Goal: Transaction & Acquisition: Purchase product/service

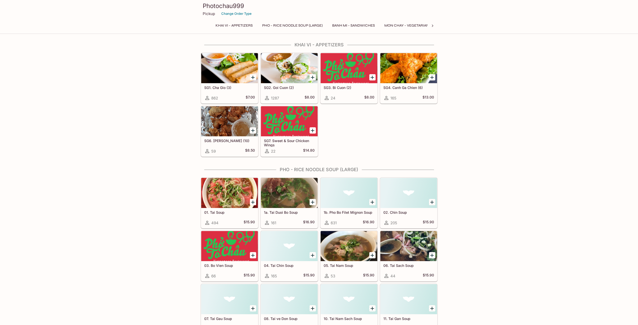
click at [313, 77] on icon "Add SG2. Goi Cuon (2)" at bounding box center [313, 78] width 4 height 4
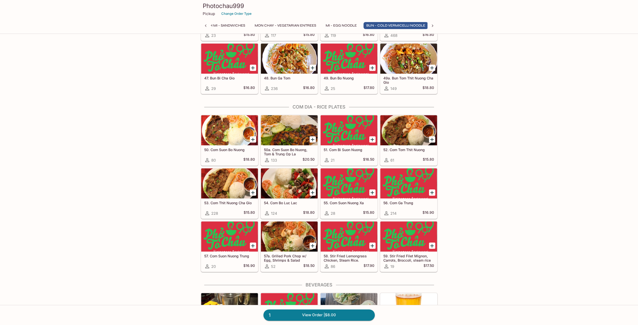
scroll to position [0, 133]
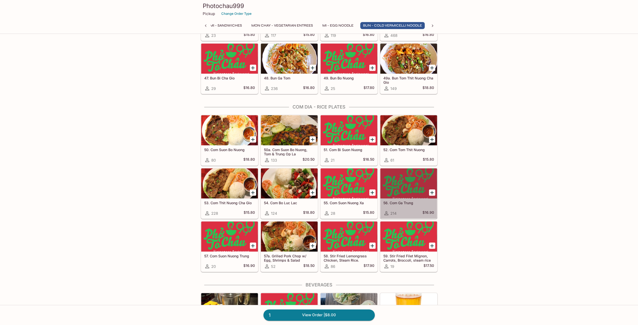
click at [405, 190] on div at bounding box center [408, 184] width 57 height 30
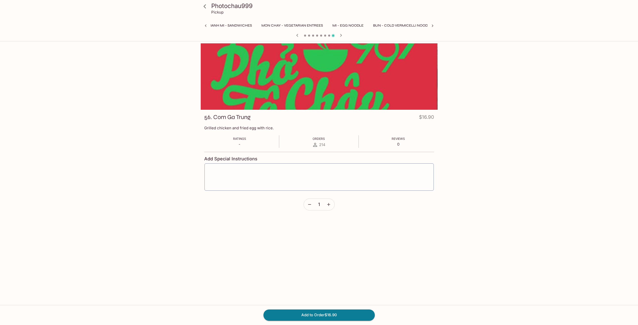
scroll to position [0, 183]
click at [328, 205] on icon "button" at bounding box center [328, 204] width 3 height 3
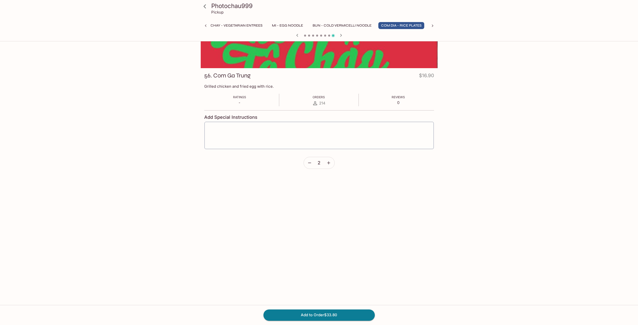
scroll to position [43, 0]
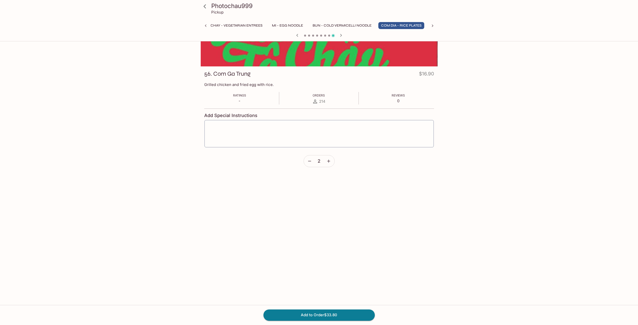
click at [308, 161] on icon "button" at bounding box center [309, 161] width 3 height 1
click at [319, 314] on button "Add to Order $16.90" at bounding box center [318, 315] width 111 height 11
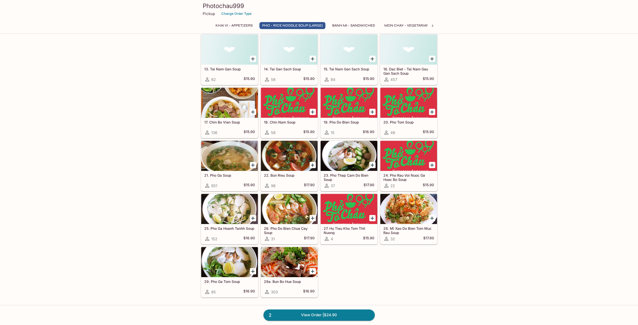
scroll to position [301, 0]
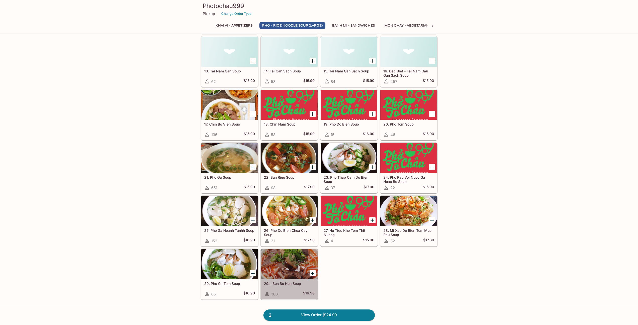
click at [291, 268] on div at bounding box center [289, 264] width 57 height 30
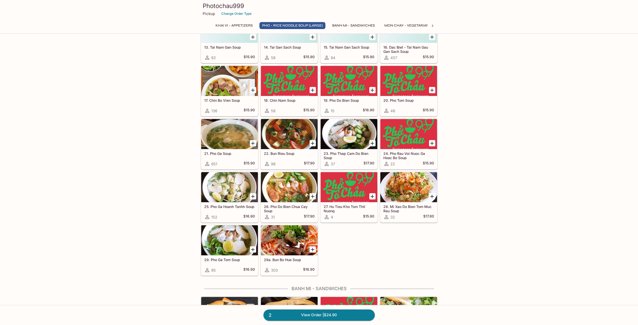
scroll to position [339, 0]
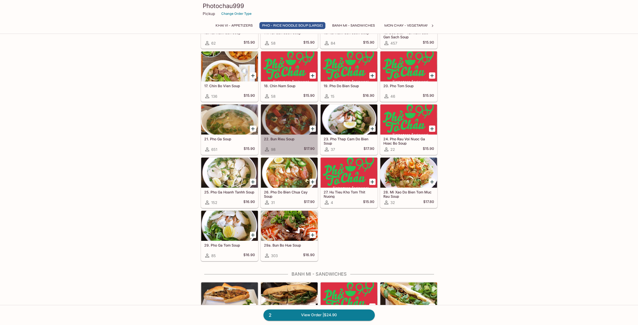
click at [289, 119] on div at bounding box center [289, 120] width 57 height 30
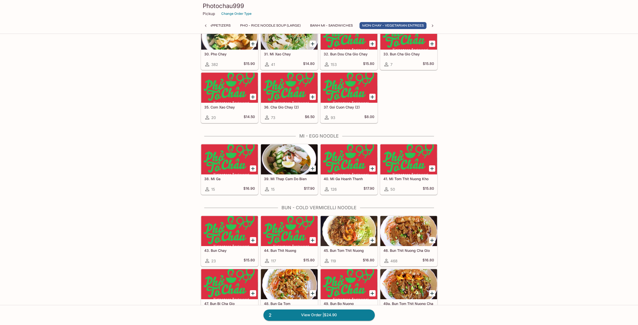
scroll to position [0, 23]
click at [410, 159] on div at bounding box center [408, 159] width 57 height 30
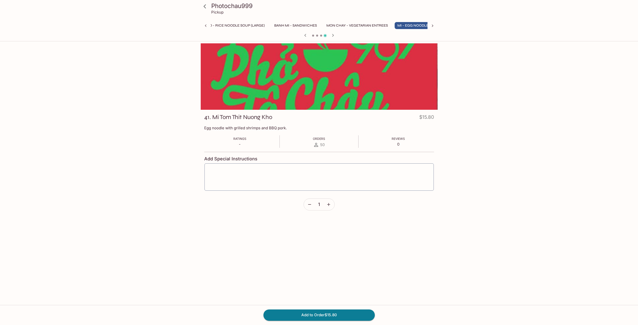
scroll to position [0, 64]
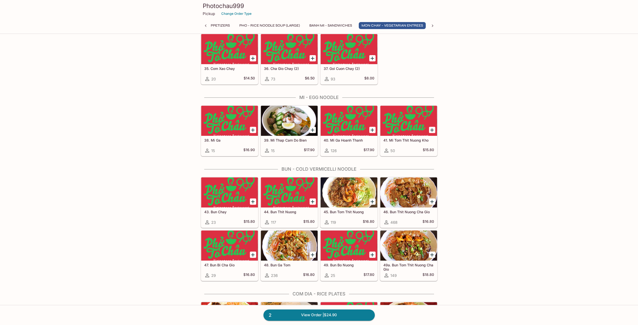
scroll to position [766, 0]
click at [290, 123] on div at bounding box center [289, 121] width 57 height 30
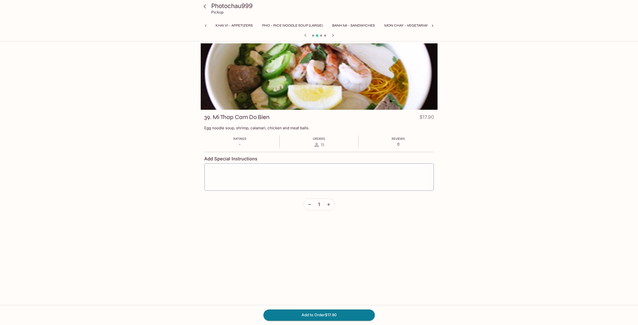
scroll to position [0, 64]
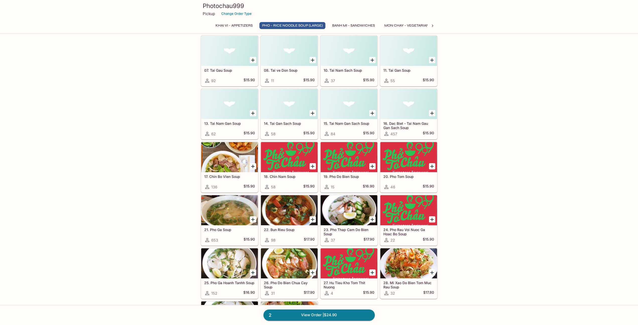
scroll to position [264, 0]
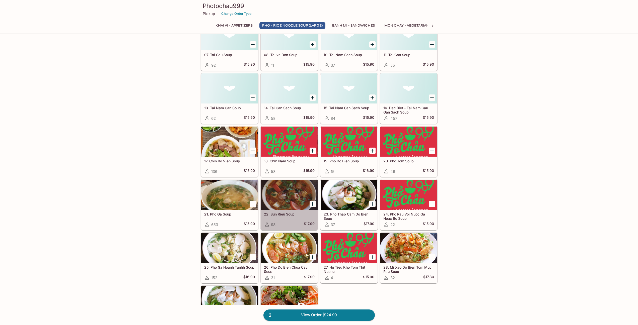
click at [286, 196] on div at bounding box center [289, 195] width 57 height 30
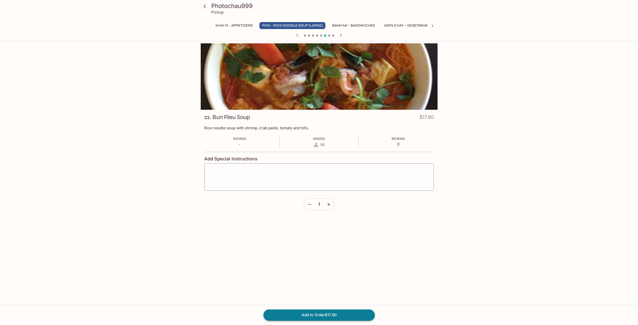
click at [310, 314] on button "Add to Order $17.90" at bounding box center [318, 315] width 111 height 11
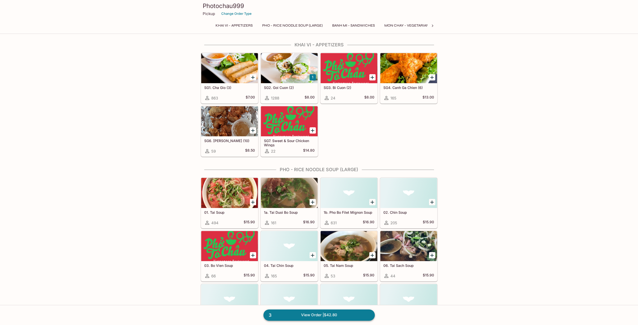
click at [313, 316] on link "3 View Order | $42.80" at bounding box center [318, 315] width 111 height 11
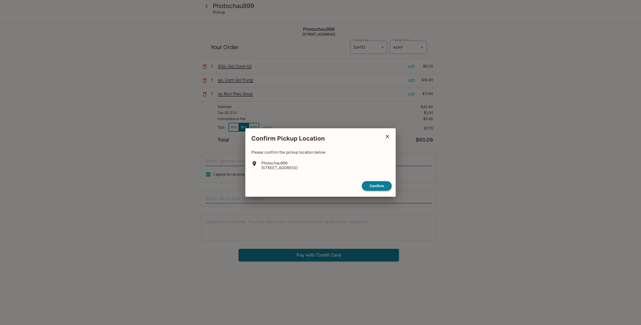
click at [377, 187] on button "Confirm" at bounding box center [377, 186] width 30 height 10
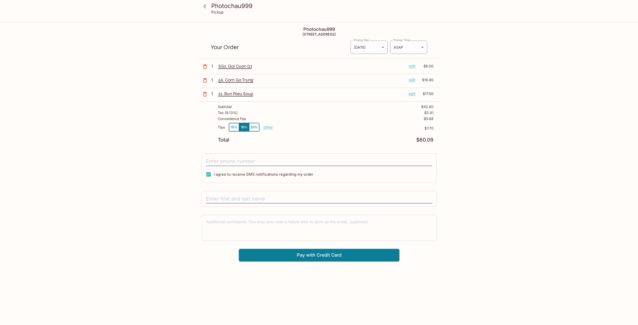
click at [233, 127] on button "15%" at bounding box center [234, 127] width 10 height 8
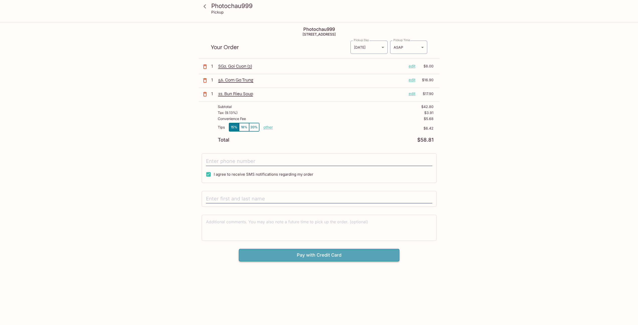
click at [331, 255] on button "Pay with Credit Card" at bounding box center [319, 255] width 160 height 13
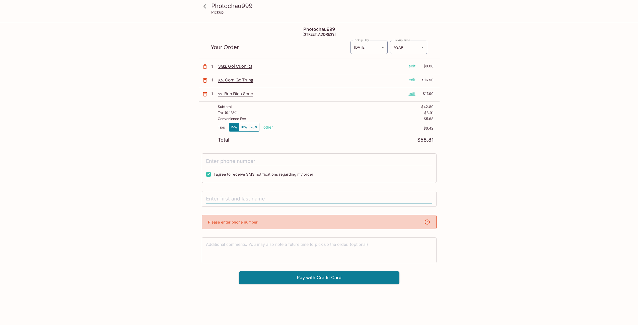
click at [262, 199] on input "text" at bounding box center [319, 199] width 226 height 10
type input "[PERSON_NAME]"
click at [234, 161] on input "tel" at bounding box center [319, 162] width 226 height 10
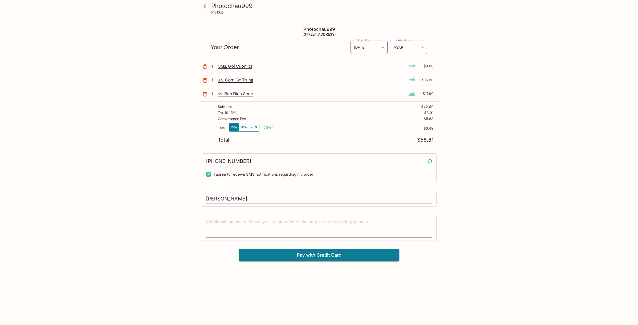
type input "[PHONE_NUMBER]"
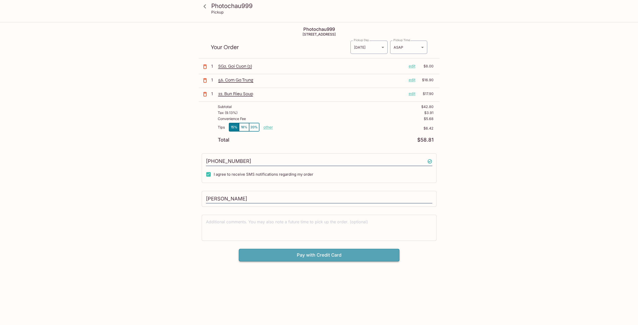
click at [323, 255] on button "Pay with Credit Card" at bounding box center [319, 255] width 160 height 13
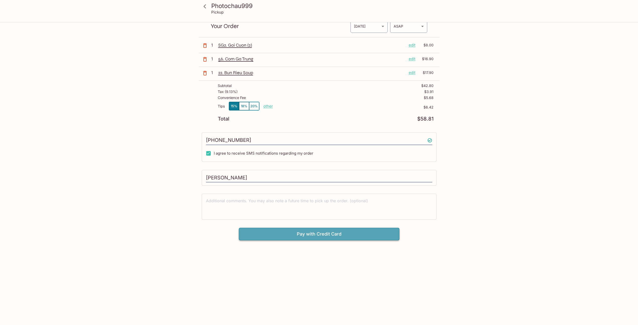
scroll to position [23, 0]
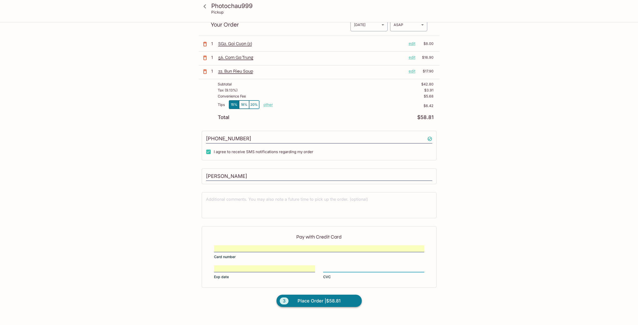
click at [308, 302] on span "Place Order | $58.81" at bounding box center [318, 301] width 43 height 8
